Goal: Information Seeking & Learning: Learn about a topic

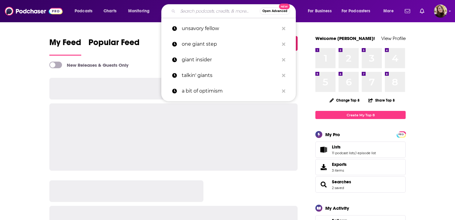
click at [181, 12] on input "Search podcasts, credits, & more..." at bounding box center [219, 11] width 82 height 10
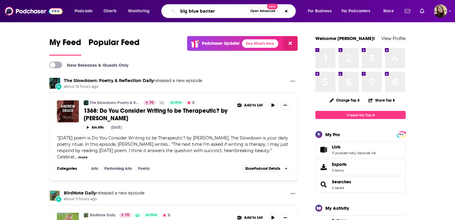
type input "big blue banter"
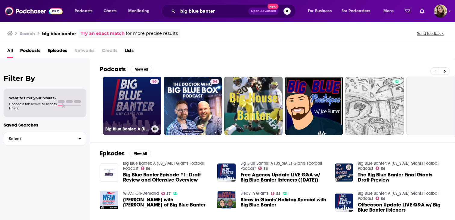
click at [139, 82] on link "56 Big Blue Banter: A [US_STATE] Giants Football Podcast" at bounding box center [132, 106] width 58 height 58
